Goal: Task Accomplishment & Management: Manage account settings

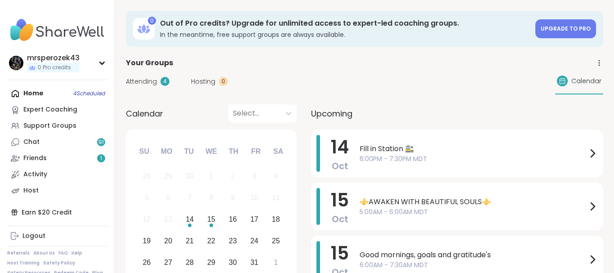
click at [362, 150] on span "Fill in Station 🚉" at bounding box center [474, 148] width 228 height 11
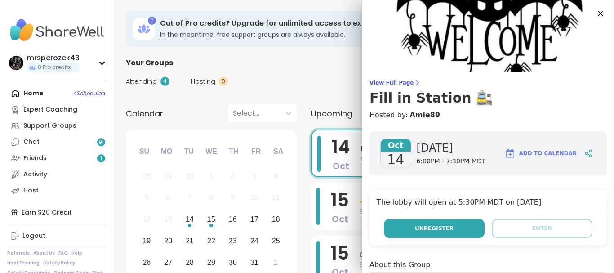
click at [413, 230] on button "Unregister" at bounding box center [434, 228] width 101 height 19
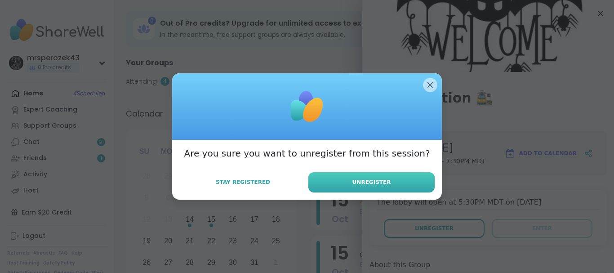
click at [380, 182] on span "Unregister" at bounding box center [372, 182] width 39 height 8
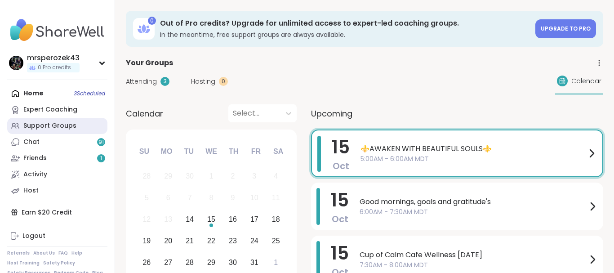
click at [50, 124] on div "Support Groups" at bounding box center [49, 125] width 53 height 9
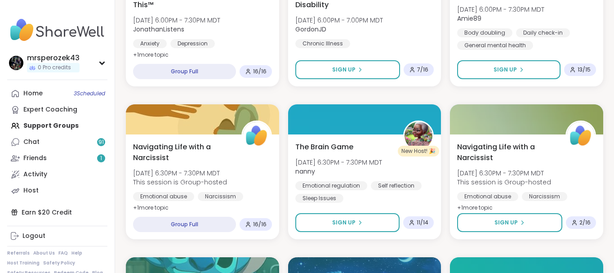
scroll to position [474, 0]
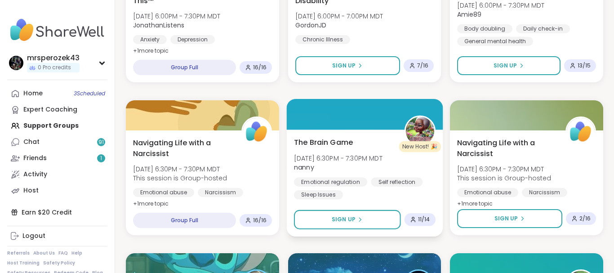
click at [330, 181] on div "Emotional regulation" at bounding box center [330, 181] width 73 height 9
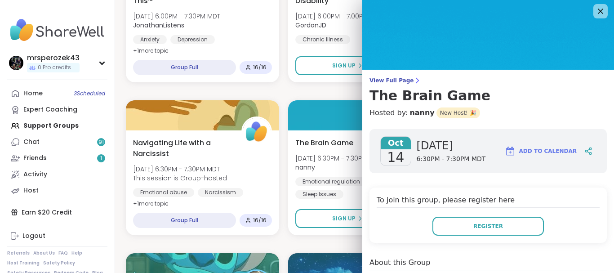
scroll to position [0, 0]
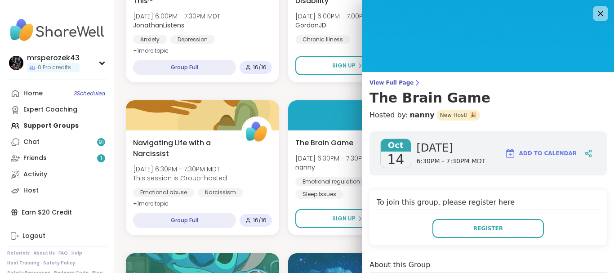
click at [598, 14] on icon at bounding box center [600, 13] width 11 height 11
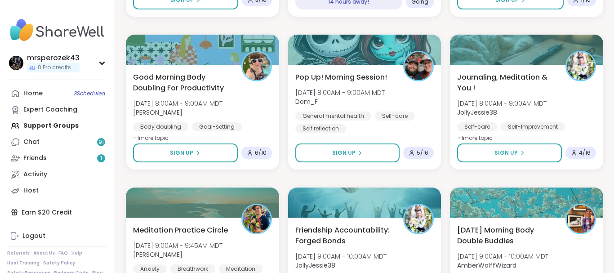
scroll to position [1322, 0]
